Goal: Task Accomplishment & Management: Manage account settings

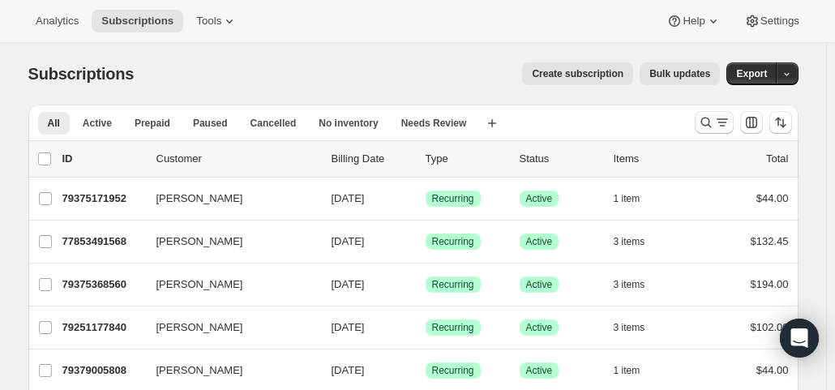
click at [723, 121] on icon "Search and filter results" at bounding box center [722, 122] width 16 height 16
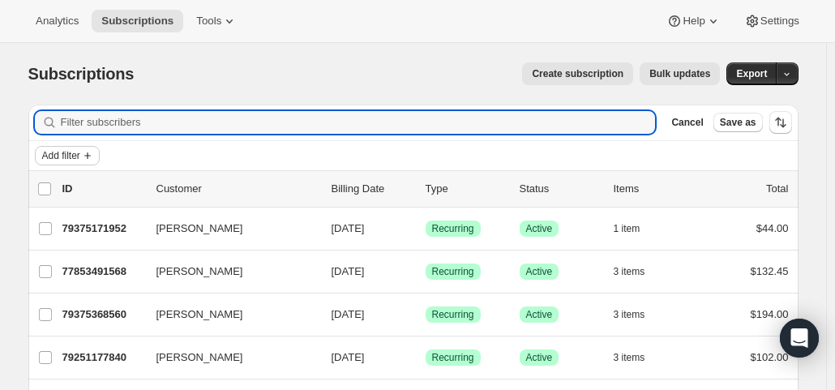
click at [74, 154] on span "Add filter" at bounding box center [61, 155] width 38 height 13
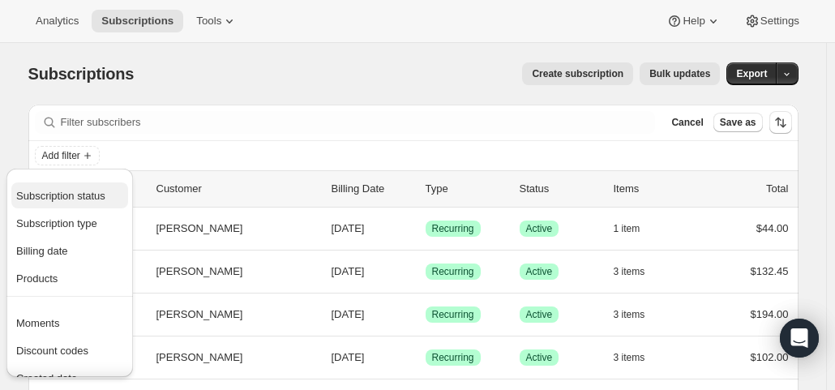
click at [74, 199] on span "Subscription status" at bounding box center [60, 196] width 89 height 12
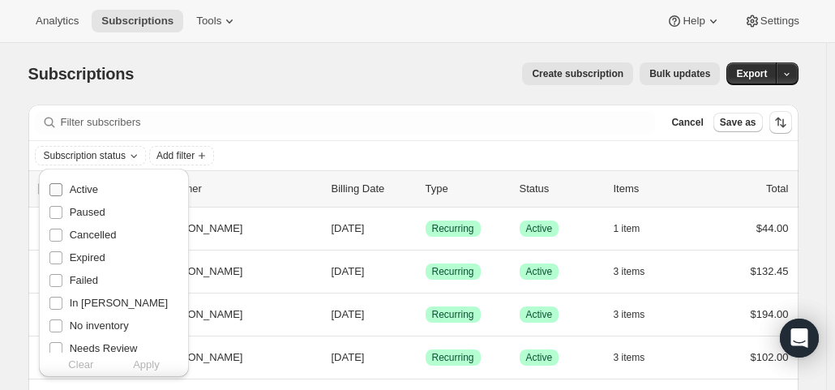
click at [76, 186] on span "Active" at bounding box center [84, 189] width 28 height 12
click at [62, 186] on input "Active" at bounding box center [55, 189] width 13 height 13
checkbox input "true"
click at [151, 364] on span "Apply" at bounding box center [146, 365] width 27 height 16
click at [185, 156] on span "Add filter" at bounding box center [179, 155] width 38 height 13
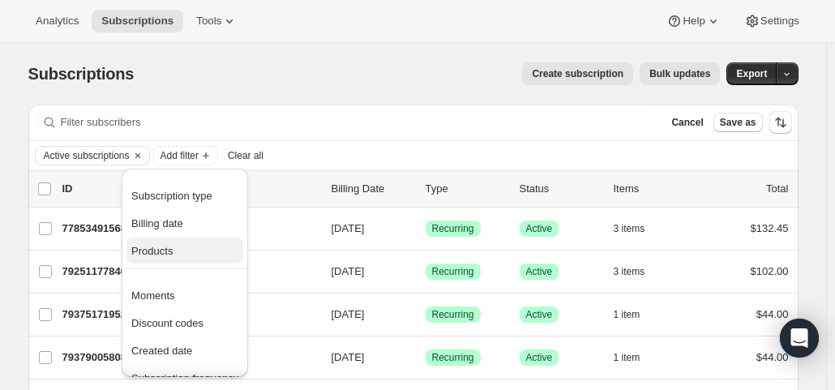
click at [173, 249] on span "Products" at bounding box center [184, 251] width 107 height 16
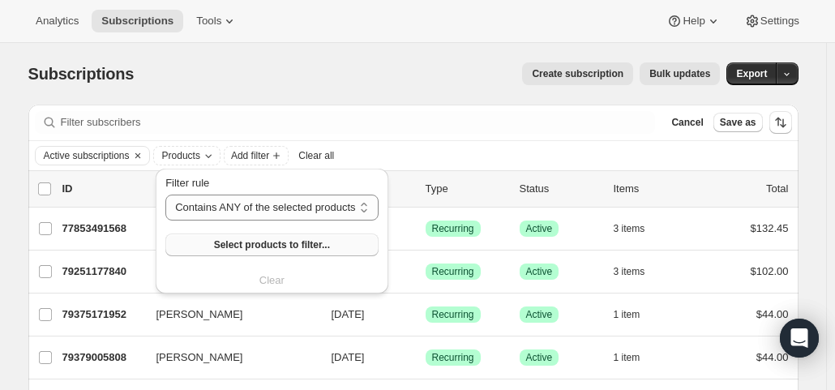
click at [191, 250] on button "Select products to filter..." at bounding box center [271, 244] width 212 height 23
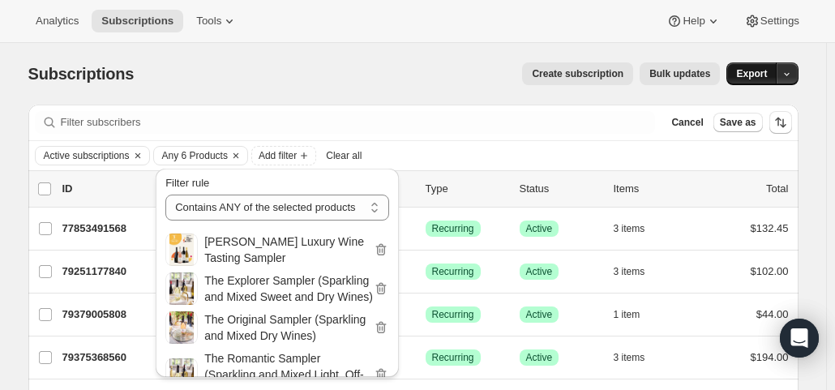
click at [741, 79] on button "Export" at bounding box center [751, 73] width 50 height 23
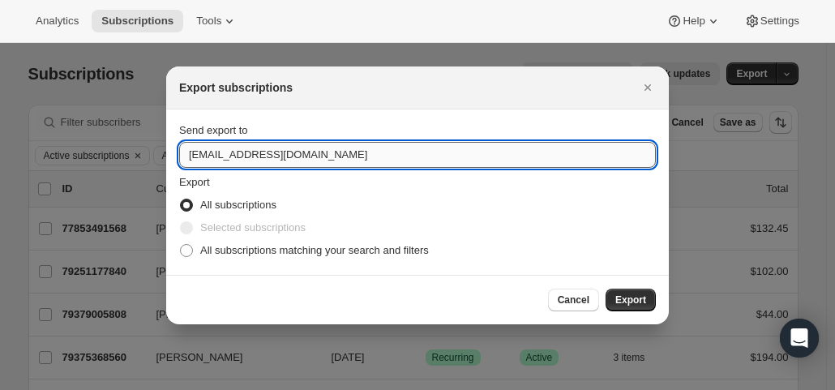
drag, startPoint x: 212, startPoint y: 160, endPoint x: 180, endPoint y: 166, distance: 33.1
click at [180, 166] on input "hello@wineshopathome.com" at bounding box center [417, 155] width 477 height 26
type input "mfletcher@wineshopathome.com"
click at [256, 259] on label "All subscriptions matching your search and filters" at bounding box center [304, 250] width 250 height 23
click at [181, 245] on input "All subscriptions matching your search and filters" at bounding box center [180, 244] width 1 height 1
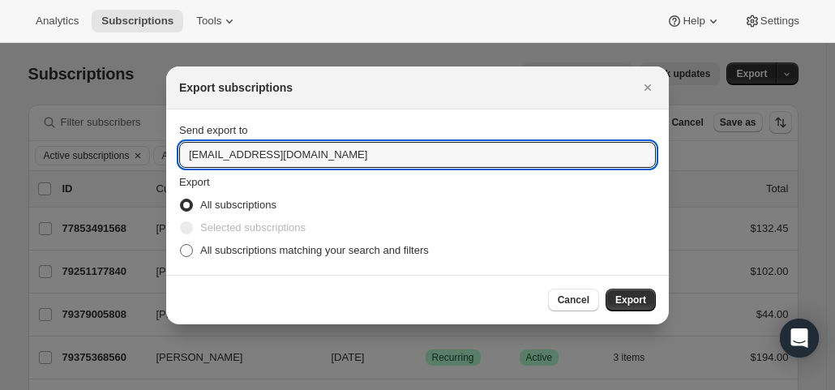
radio input "true"
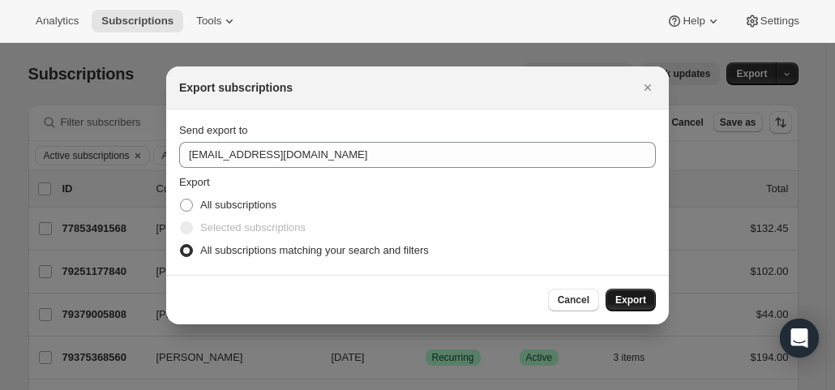
click at [623, 301] on span "Export" at bounding box center [630, 299] width 31 height 13
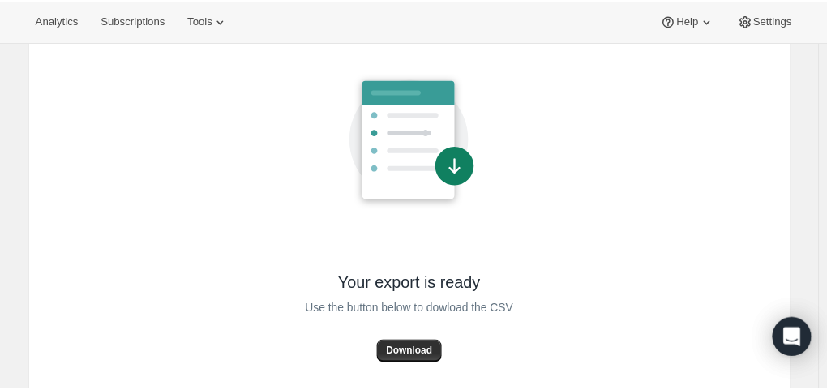
scroll to position [137, 0]
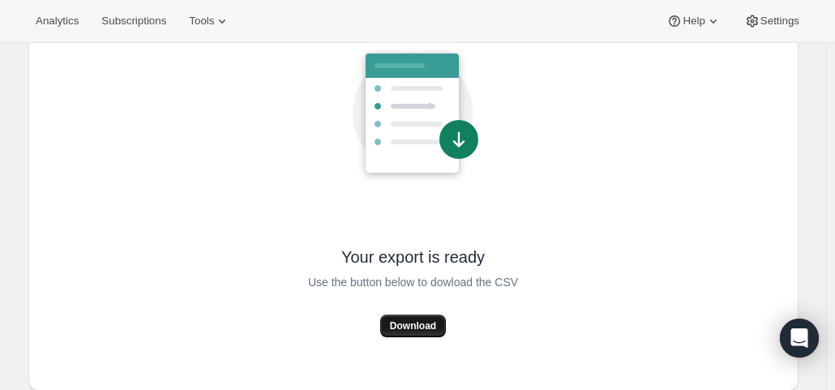
click at [414, 323] on span "Download" at bounding box center [413, 325] width 46 height 13
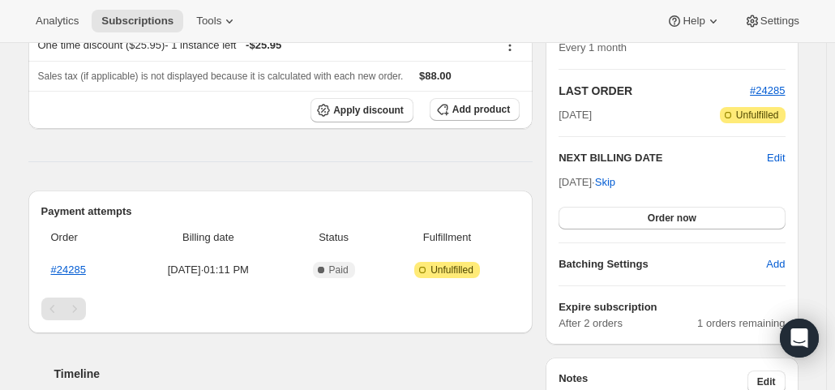
scroll to position [324, 0]
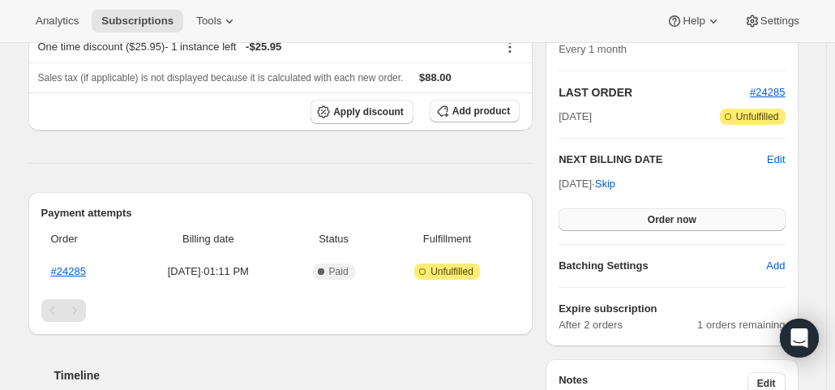
click at [682, 218] on span "Order now" at bounding box center [672, 219] width 49 height 13
click at [678, 221] on span "Click to confirm" at bounding box center [672, 219] width 74 height 13
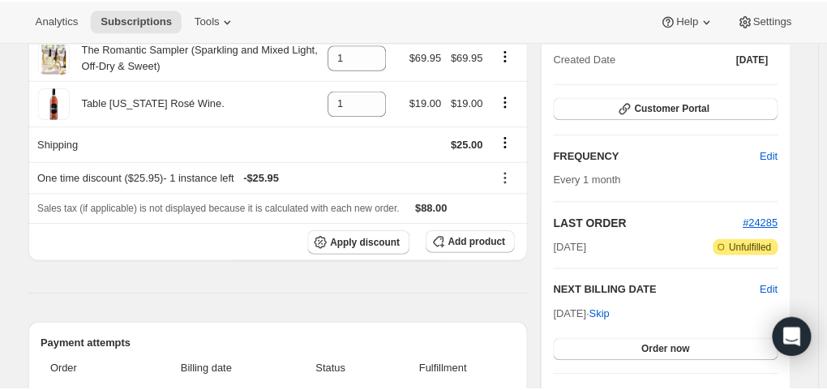
scroll to position [324, 0]
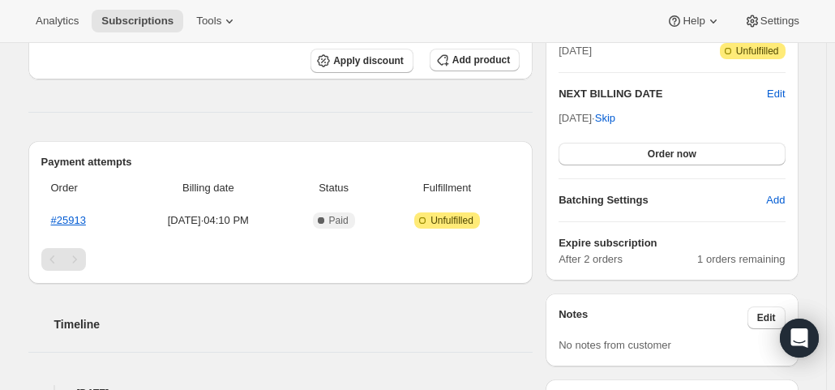
scroll to position [405, 0]
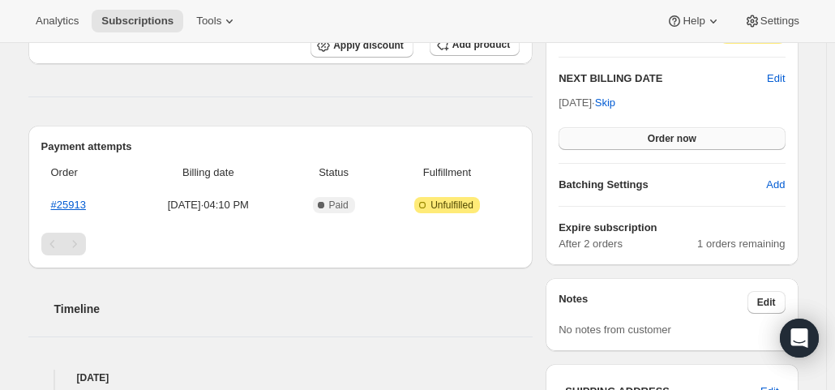
click at [650, 131] on button "Order now" at bounding box center [671, 138] width 226 height 23
click at [650, 132] on span "Click to confirm" at bounding box center [672, 138] width 74 height 13
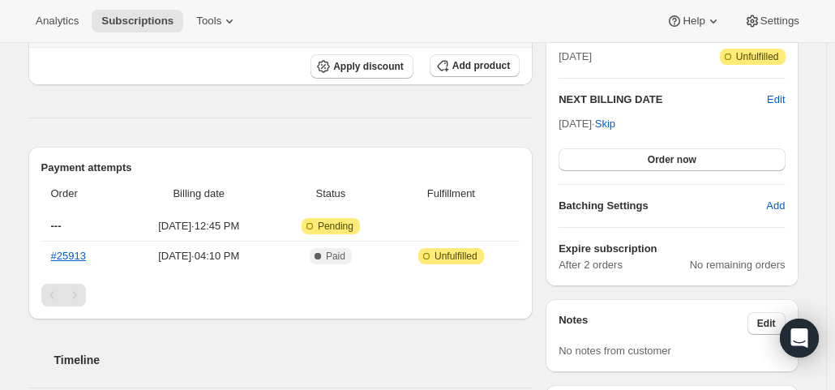
scroll to position [405, 0]
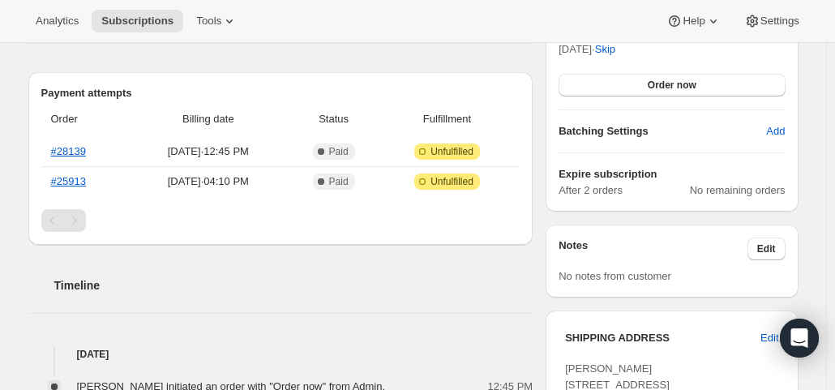
scroll to position [486, 0]
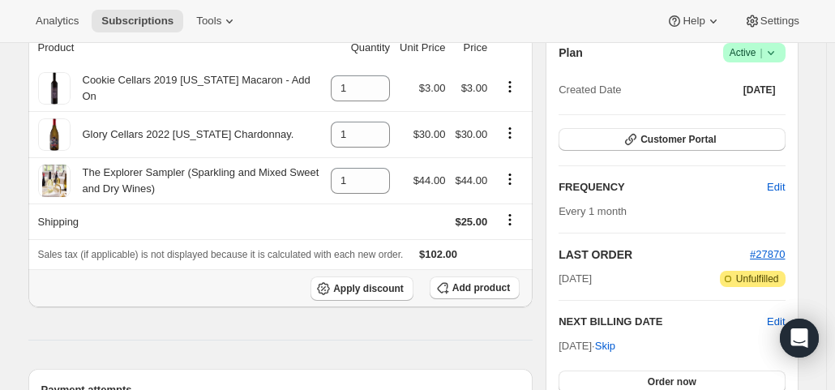
scroll to position [243, 0]
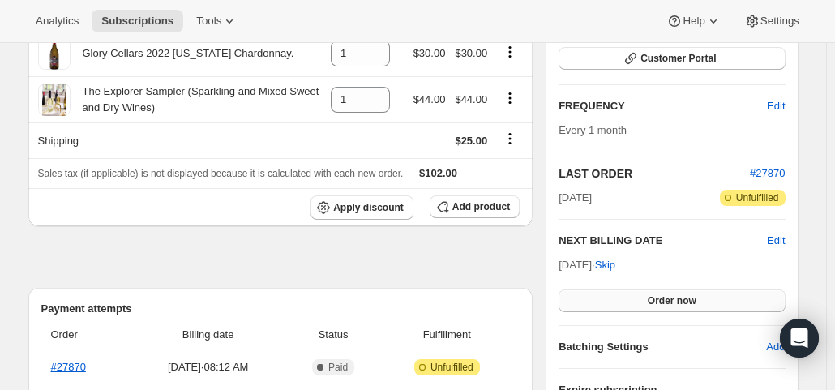
click at [673, 294] on span "Order now" at bounding box center [672, 300] width 49 height 13
click at [673, 294] on span "Click to confirm" at bounding box center [672, 300] width 74 height 13
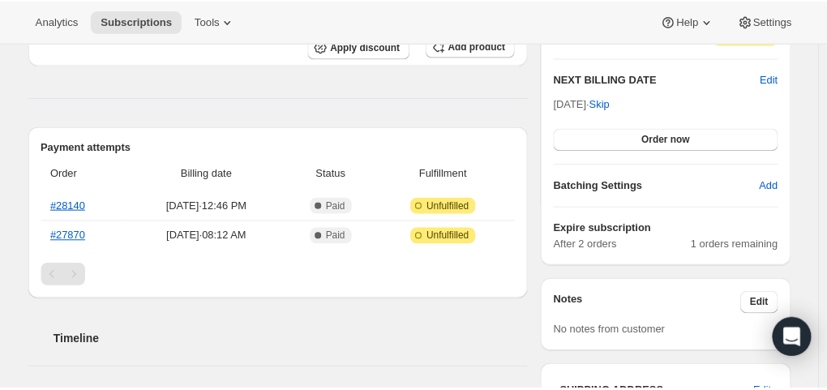
scroll to position [405, 0]
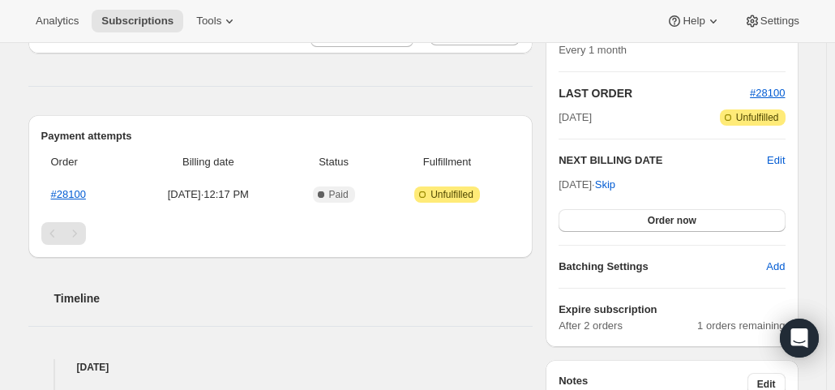
scroll to position [324, 0]
click at [635, 214] on button "Order now" at bounding box center [671, 219] width 226 height 23
click at [635, 214] on button "Click to confirm" at bounding box center [671, 219] width 226 height 23
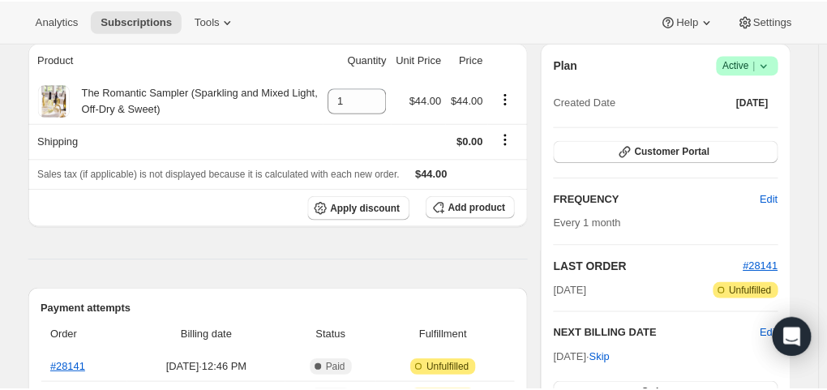
scroll to position [243, 0]
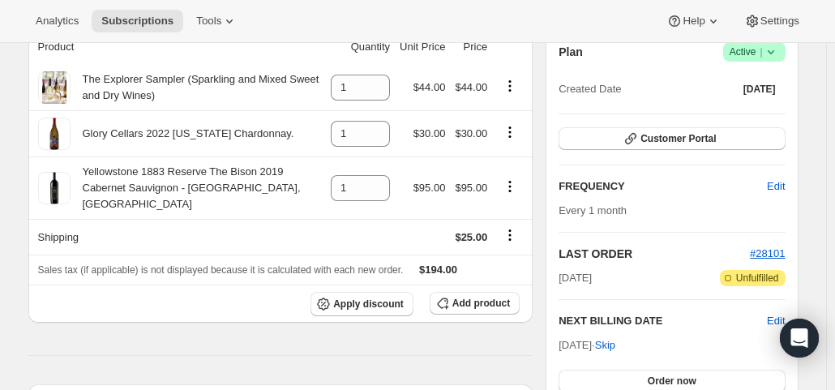
scroll to position [243, 0]
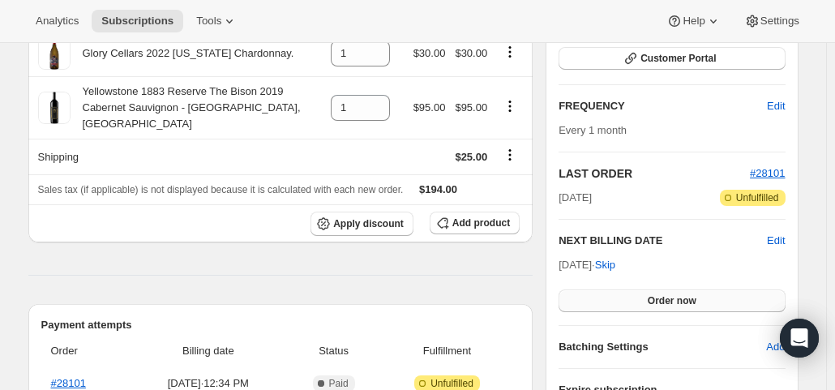
click at [642, 300] on button "Order now" at bounding box center [671, 300] width 226 height 23
click at [642, 300] on span "Click to confirm" at bounding box center [672, 300] width 74 height 13
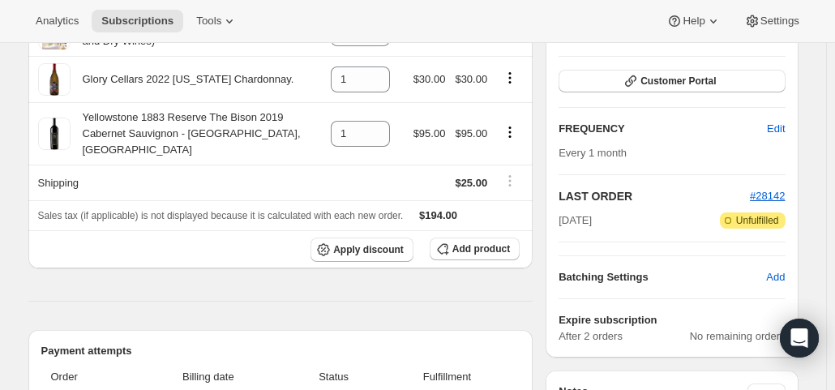
scroll to position [324, 0]
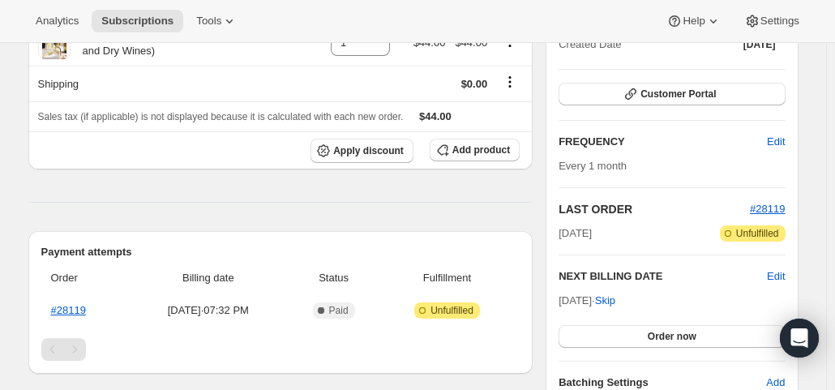
scroll to position [243, 0]
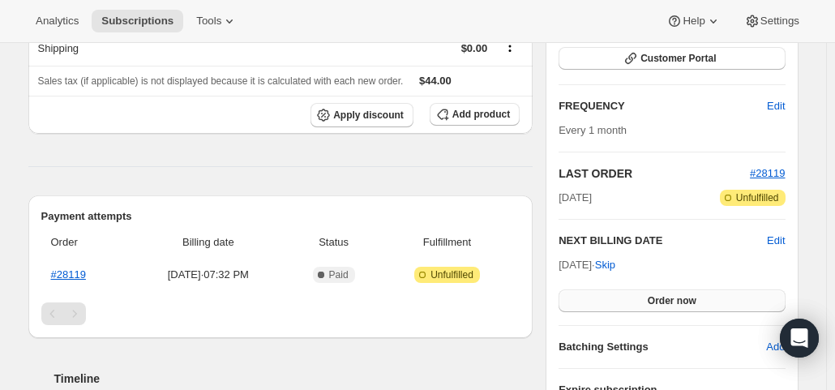
click at [643, 306] on button "Order now" at bounding box center [671, 300] width 226 height 23
click at [643, 306] on button "Click to confirm" at bounding box center [671, 300] width 226 height 23
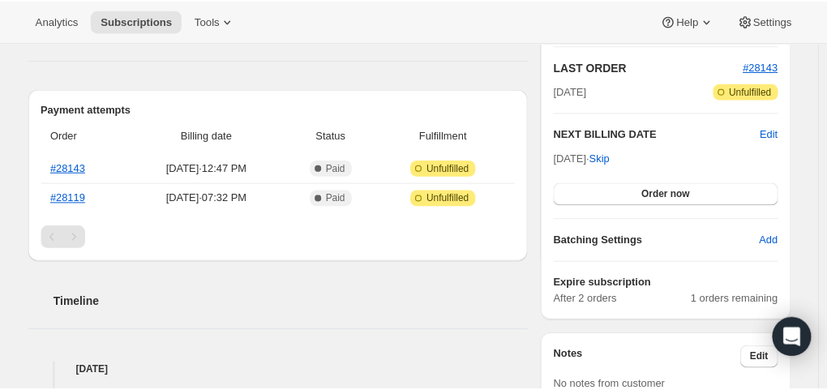
scroll to position [405, 0]
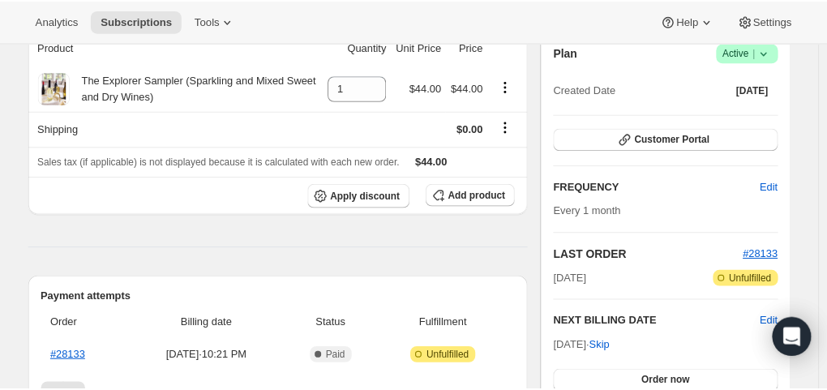
scroll to position [243, 0]
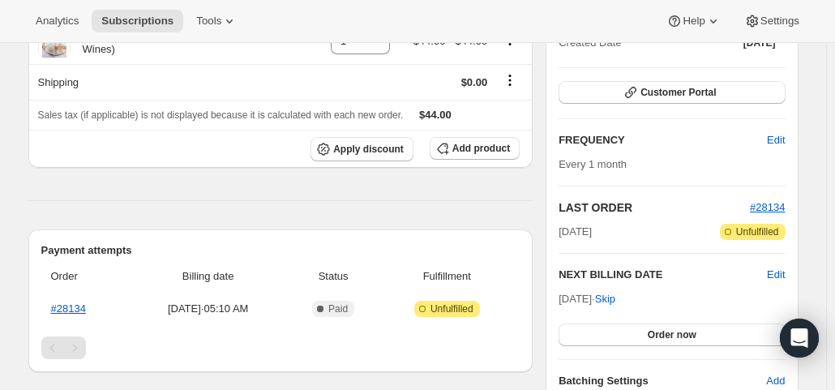
scroll to position [243, 0]
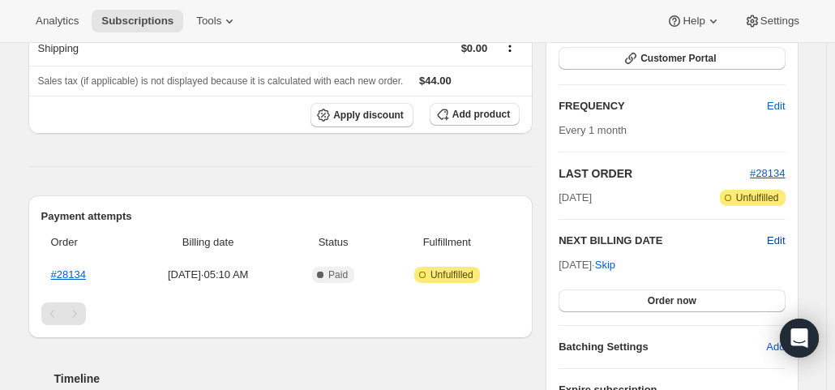
click at [783, 239] on span "Edit" at bounding box center [776, 241] width 18 height 16
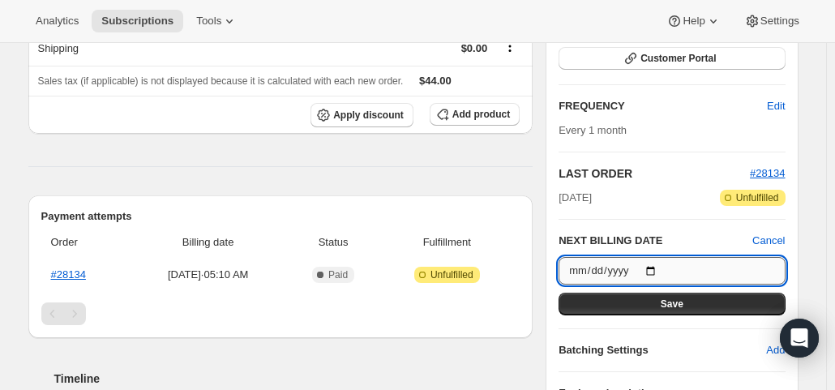
click at [656, 269] on input "2025-10-18" at bounding box center [671, 271] width 226 height 28
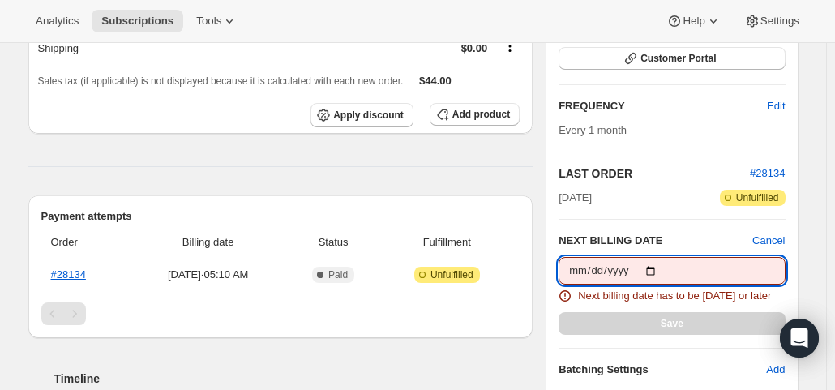
type input "2025-09-19"
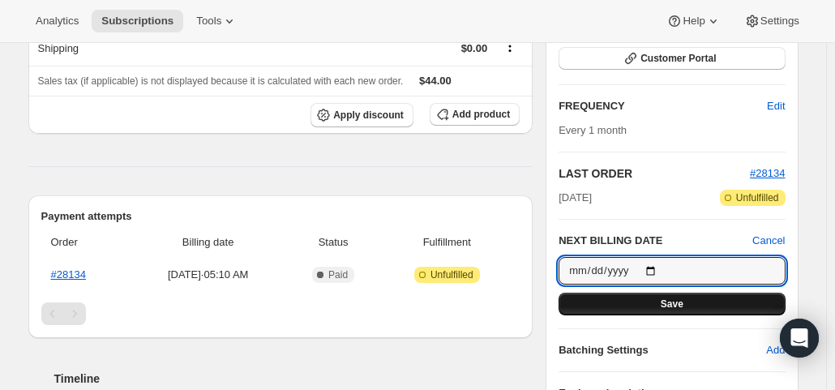
click at [668, 294] on button "Save" at bounding box center [671, 304] width 226 height 23
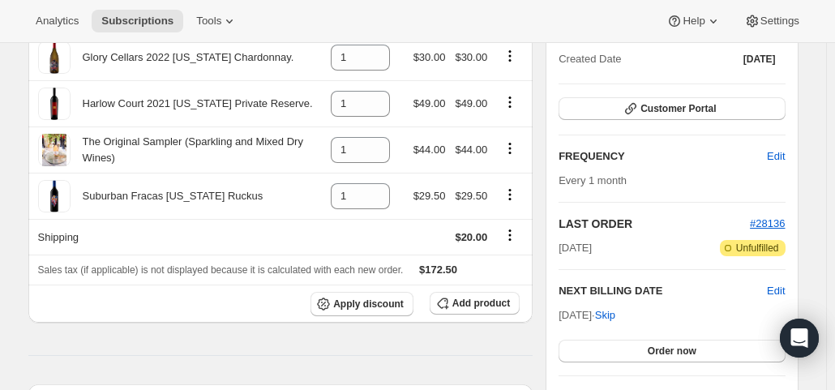
scroll to position [324, 0]
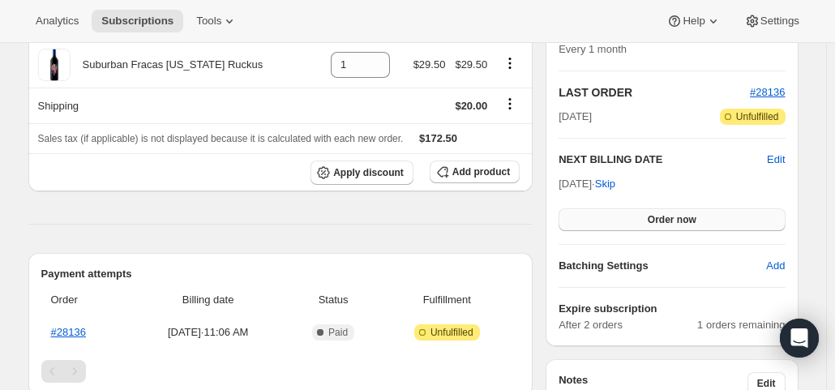
click at [696, 220] on span "Order now" at bounding box center [672, 219] width 49 height 13
click at [699, 220] on span "Click to confirm" at bounding box center [672, 219] width 74 height 13
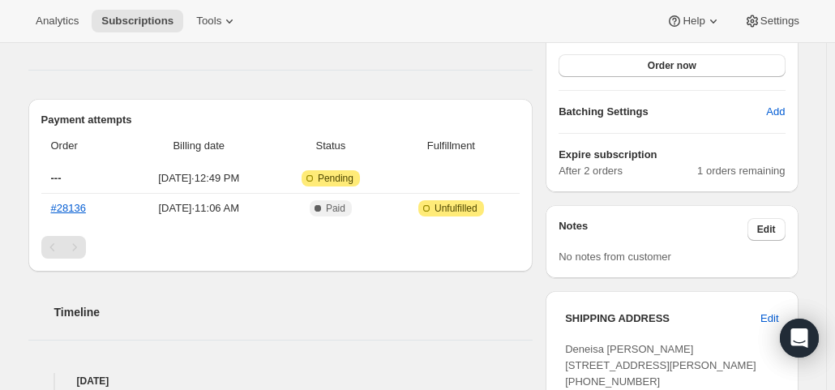
scroll to position [486, 0]
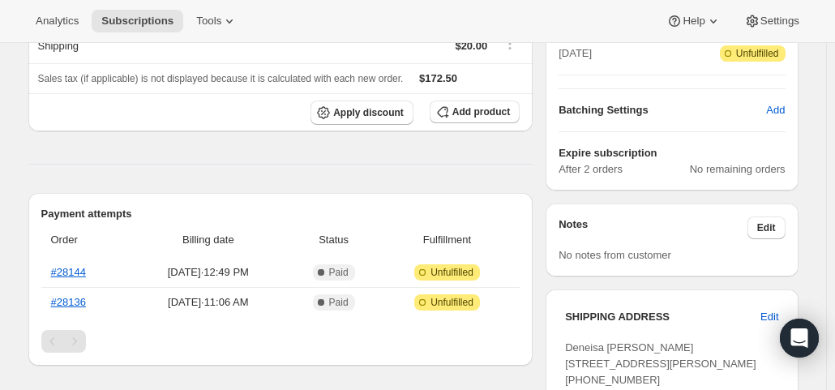
scroll to position [405, 0]
